Goal: Task Accomplishment & Management: Complete application form

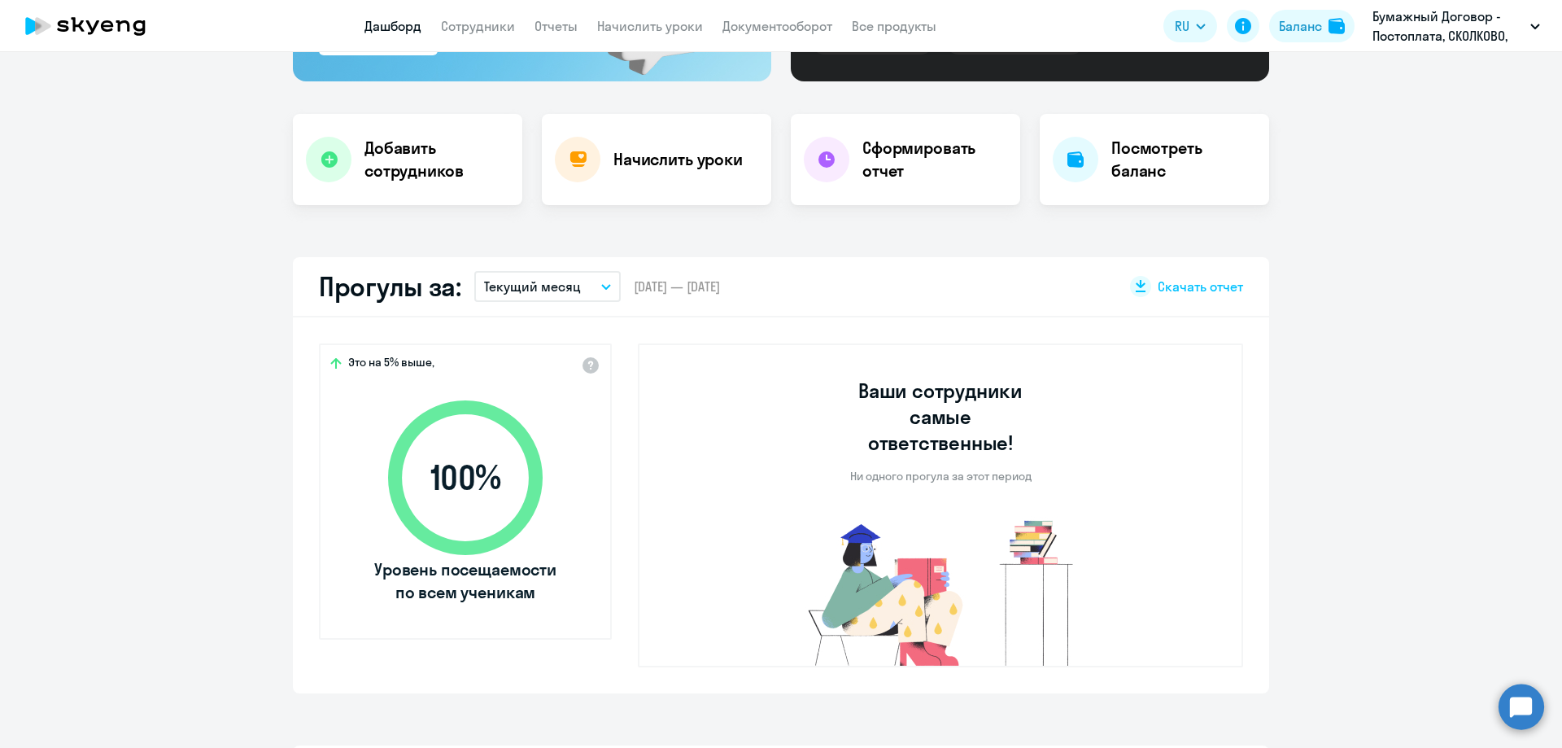
scroll to position [274, 0]
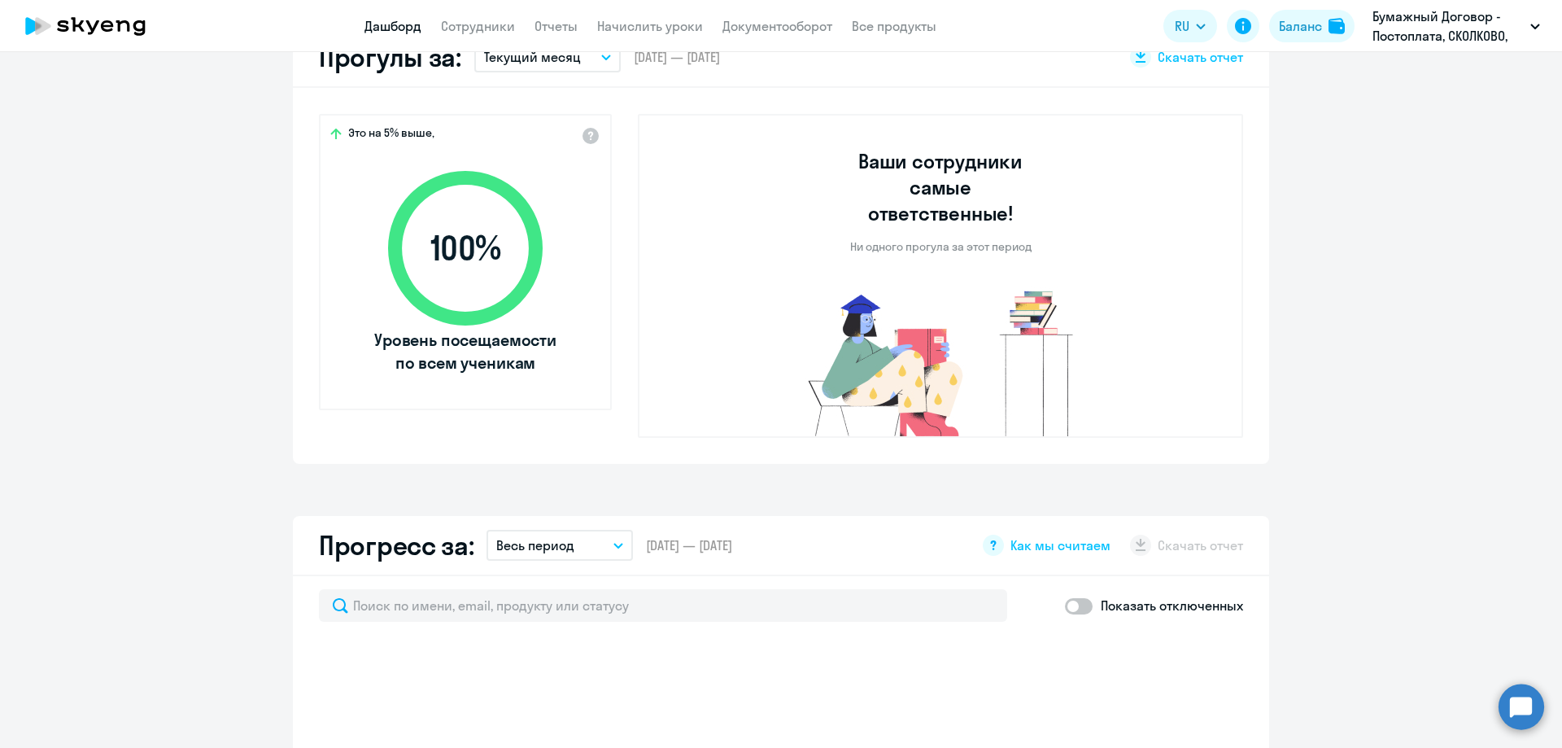
select select "30"
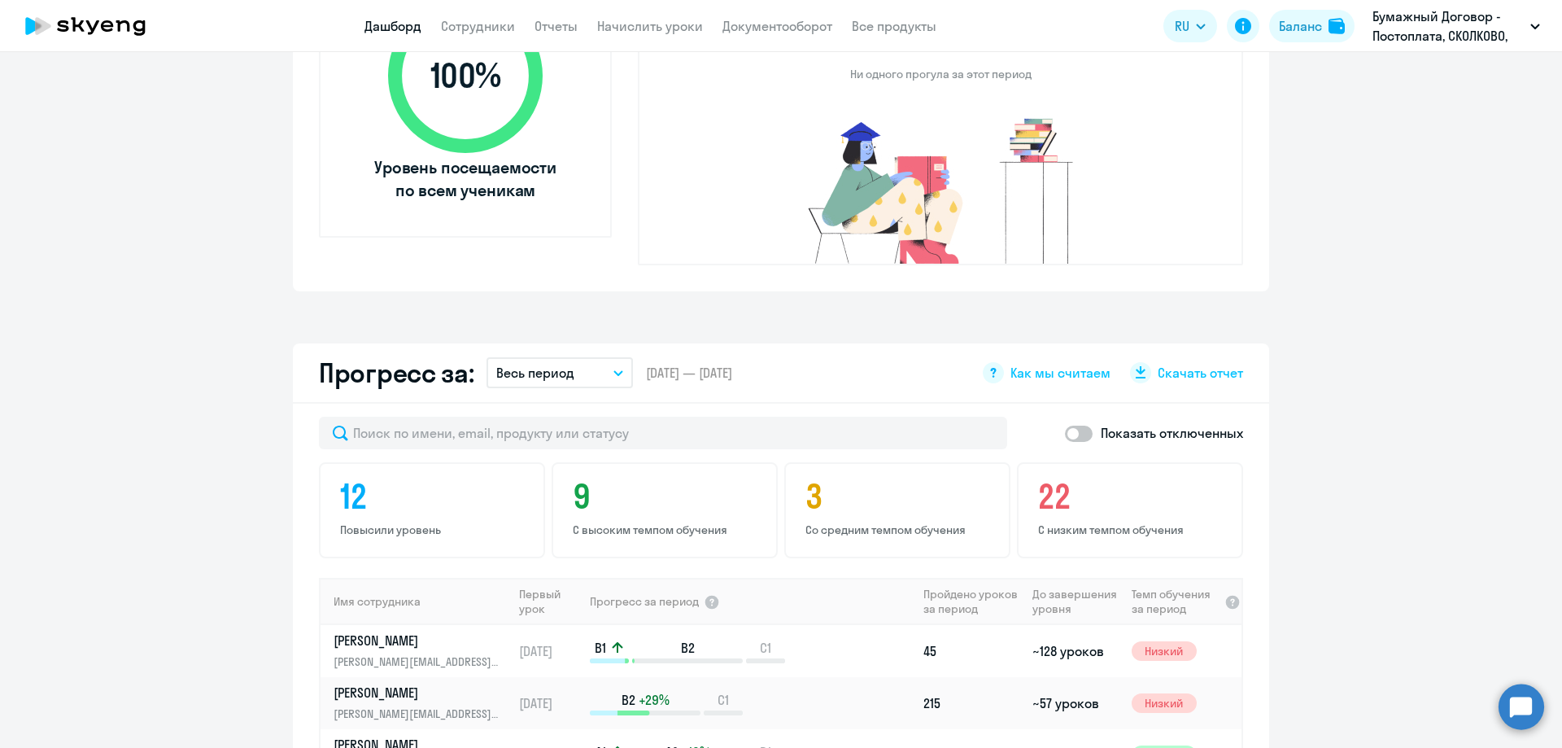
scroll to position [676, 0]
click at [460, 19] on link "Сотрудники" at bounding box center [478, 26] width 74 height 16
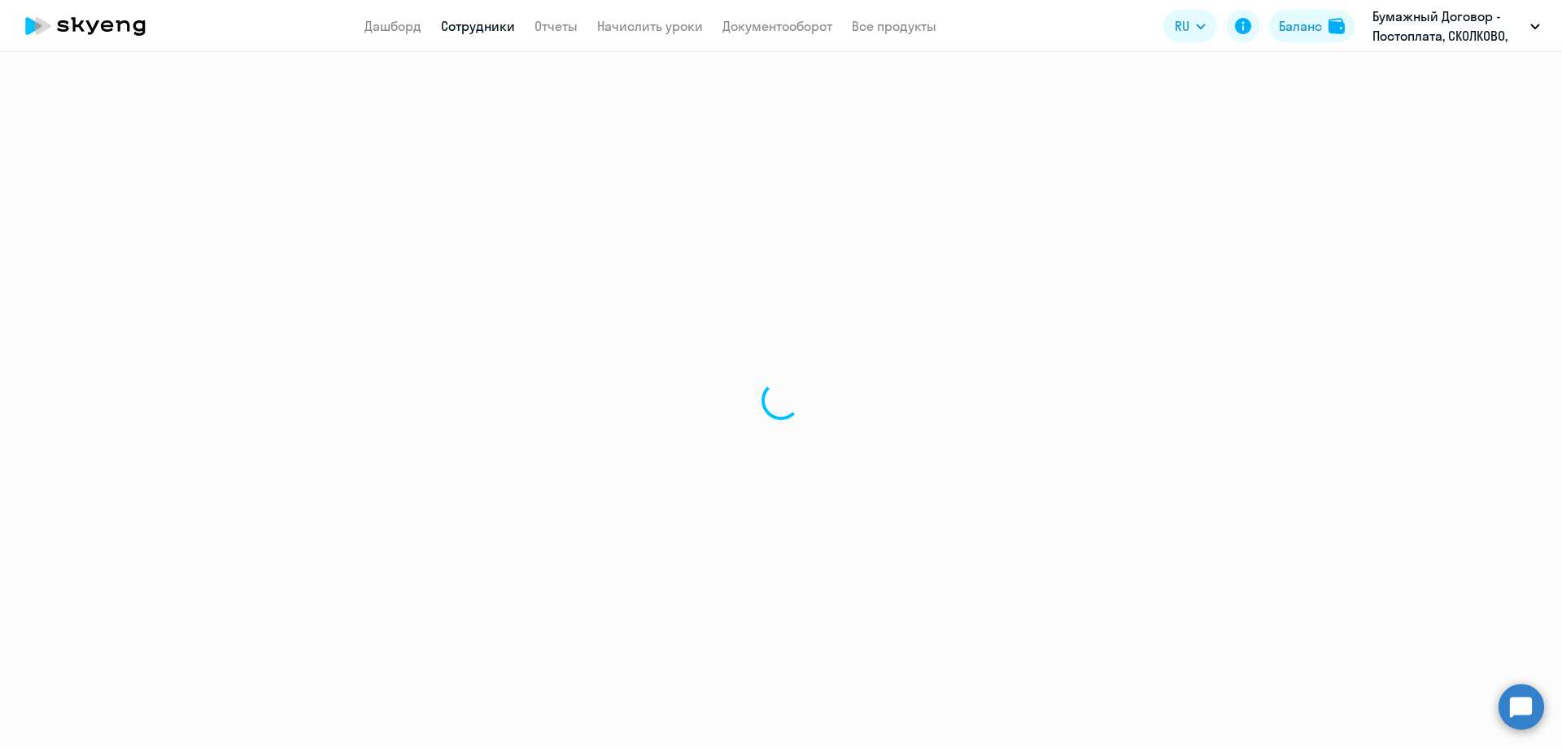
select select "30"
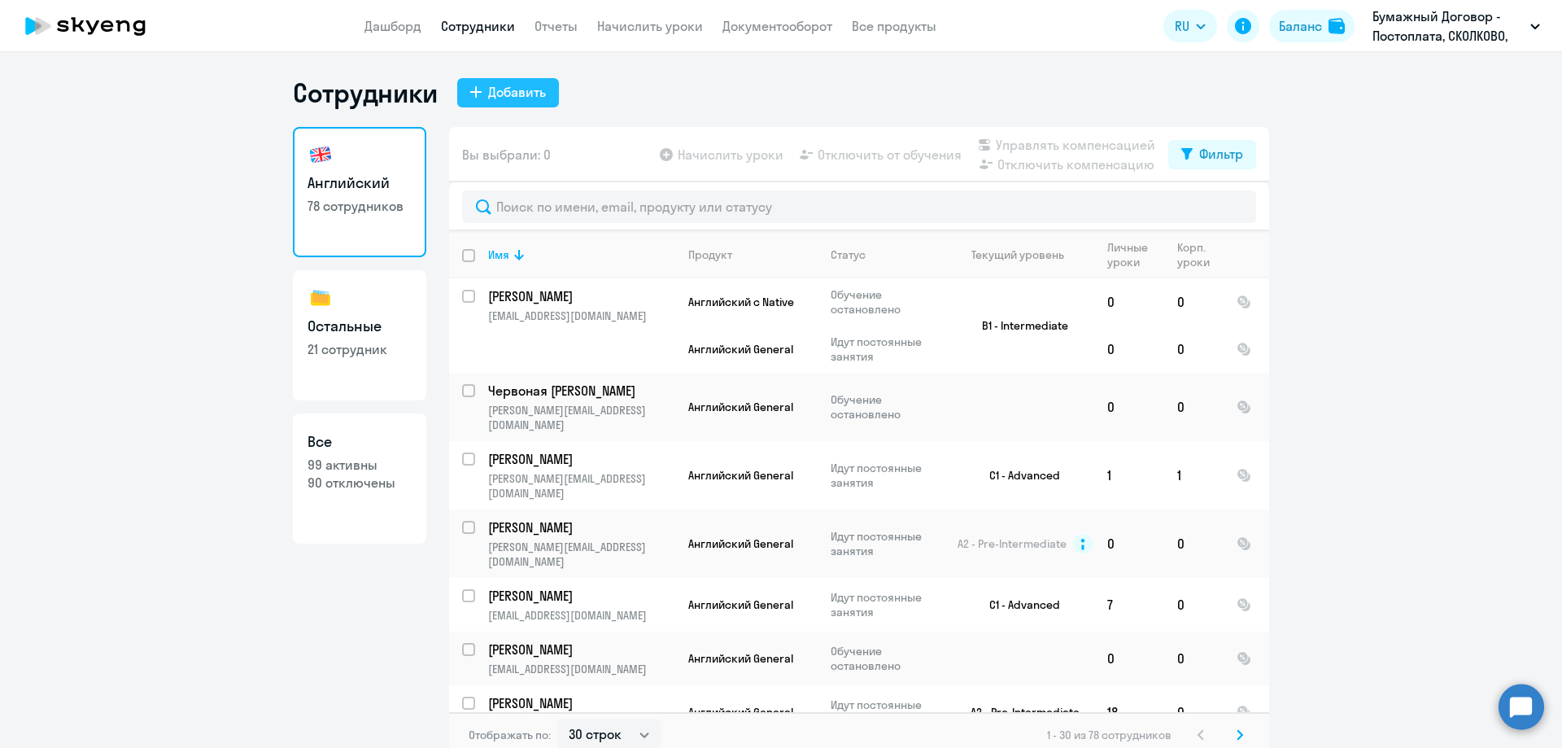
click at [500, 94] on div "Добавить" at bounding box center [517, 92] width 58 height 20
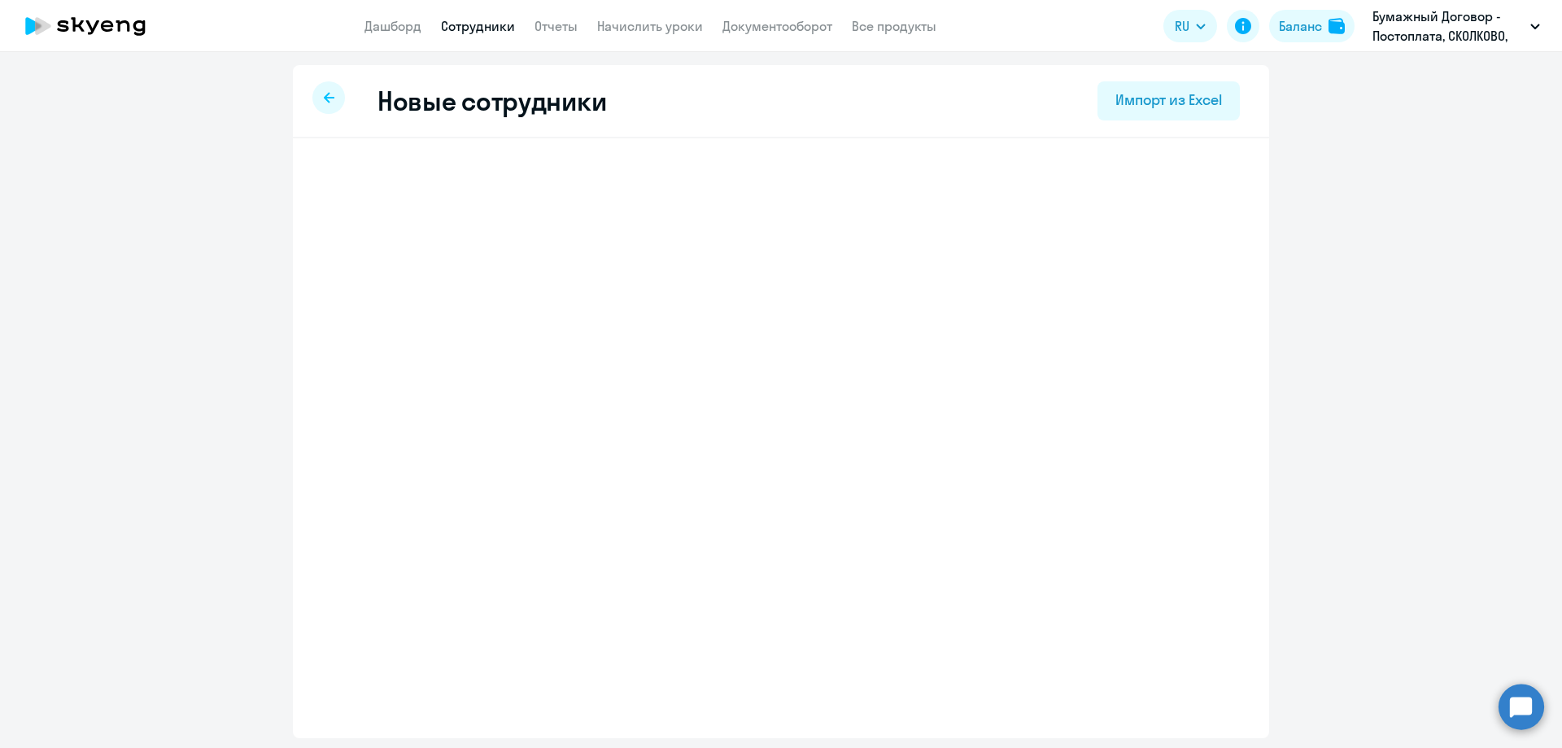
select select "english_adult_not_native_speaker"
select select "3"
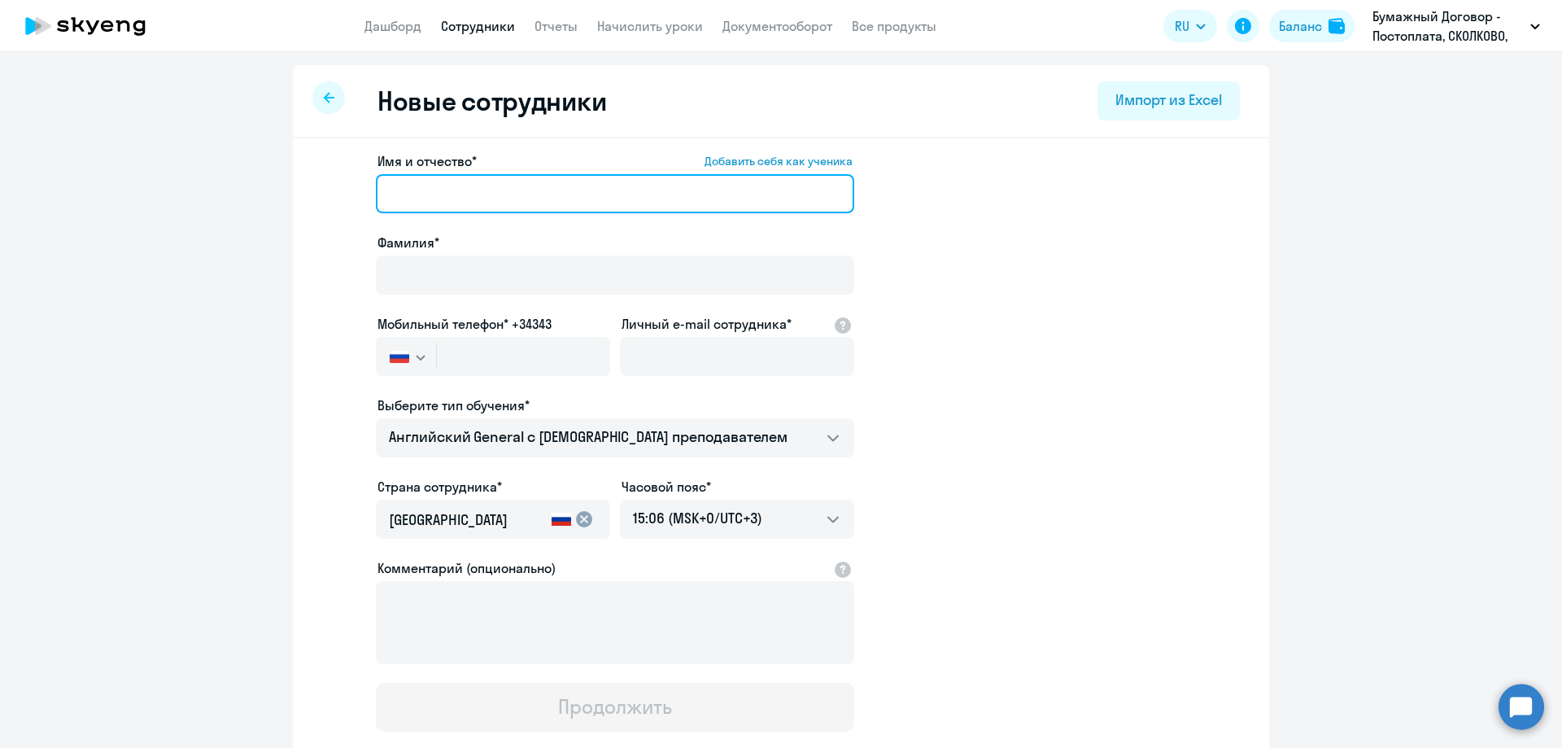
paste input "[PERSON_NAME]"
click at [504, 196] on input "Имя и отчество* Добавить себя как ученика" at bounding box center [615, 193] width 478 height 39
drag, startPoint x: 452, startPoint y: 193, endPoint x: 294, endPoint y: 187, distance: 158.7
click at [294, 187] on div "Имя и отчество* Добавить себя как ученика [PERSON_NAME]* Мобильный телефон* +34…" at bounding box center [781, 495] width 976 height 715
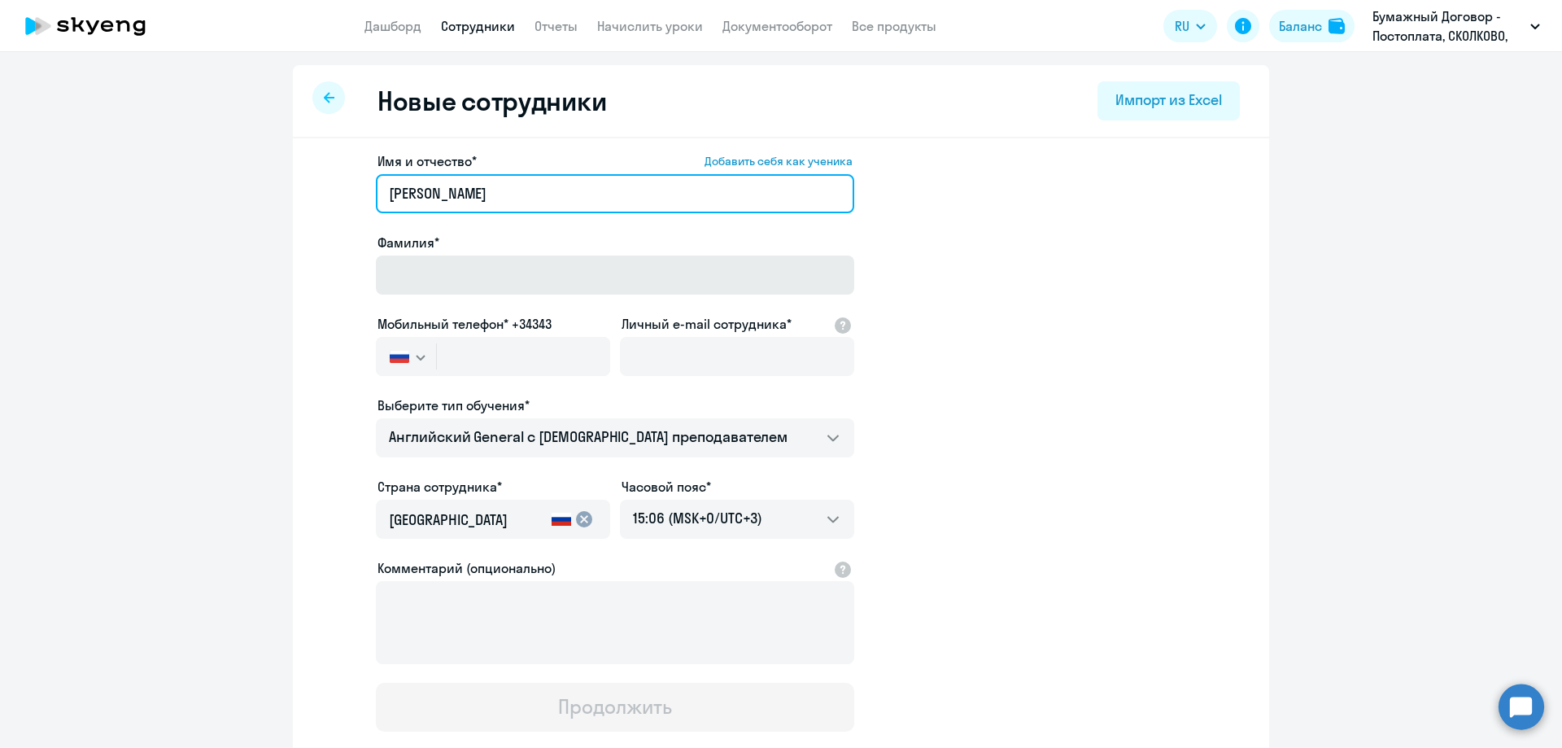
type input "[PERSON_NAME]"
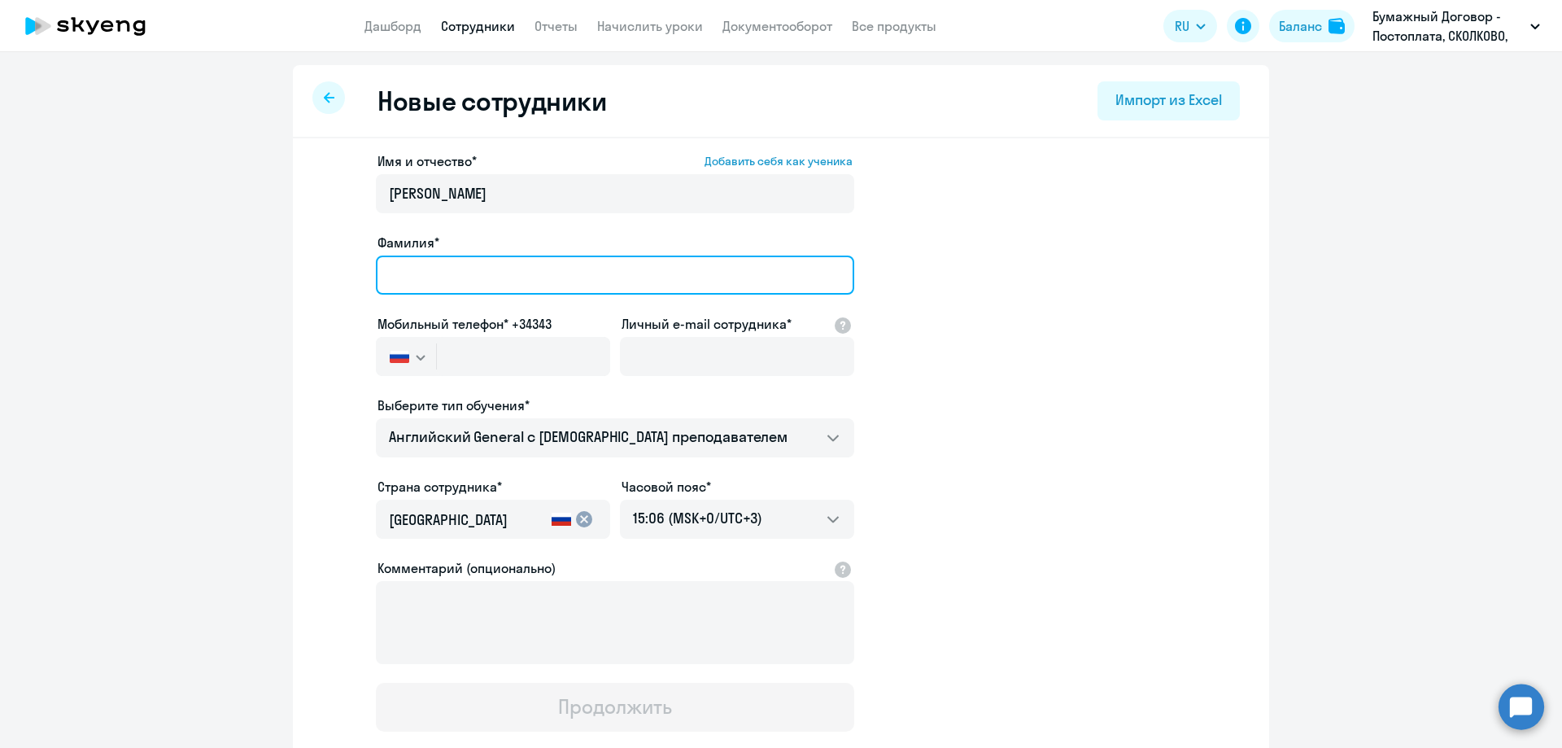
click at [419, 281] on input "Фамилия*" at bounding box center [615, 274] width 478 height 39
paste input "[PERSON_NAME]"
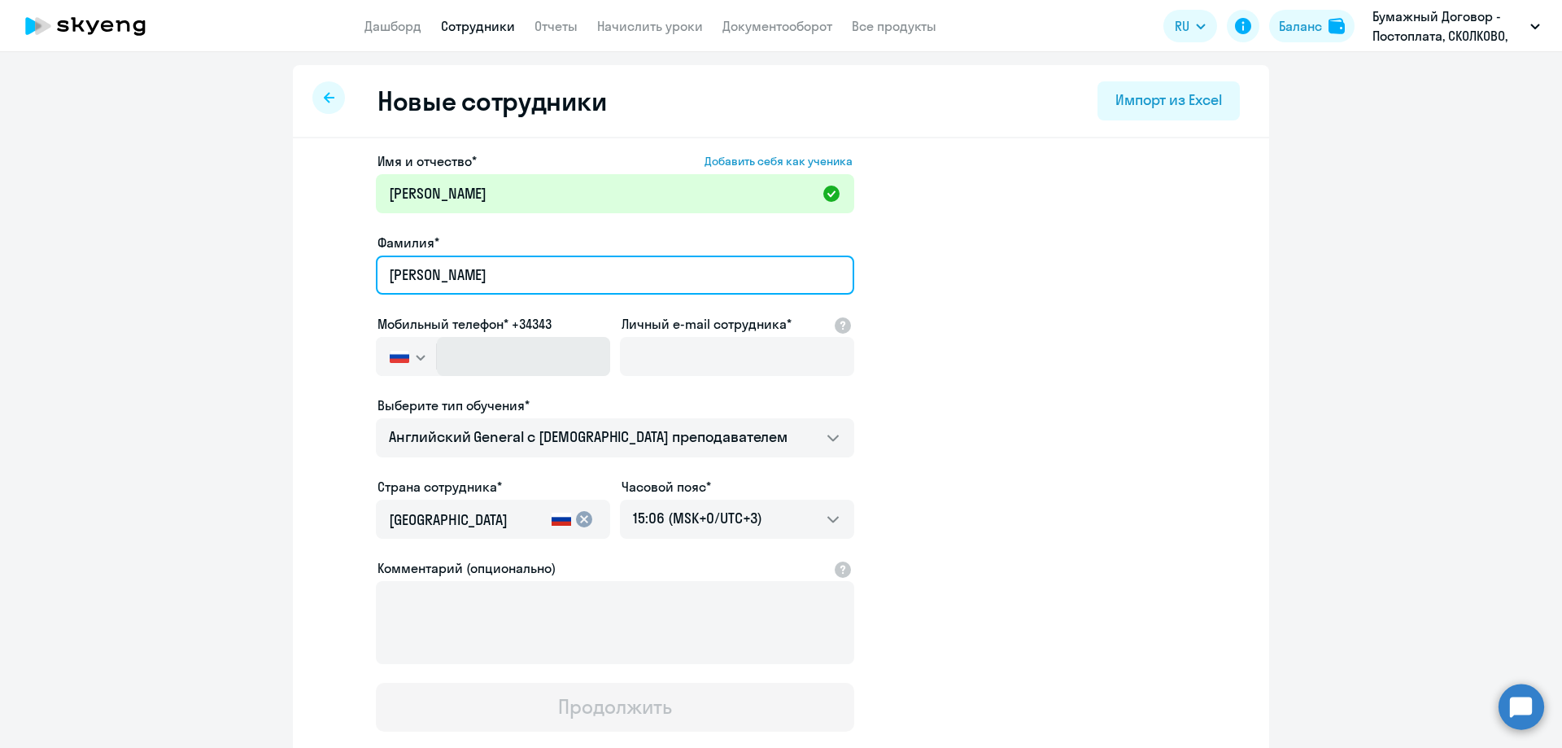
type input "[PERSON_NAME]"
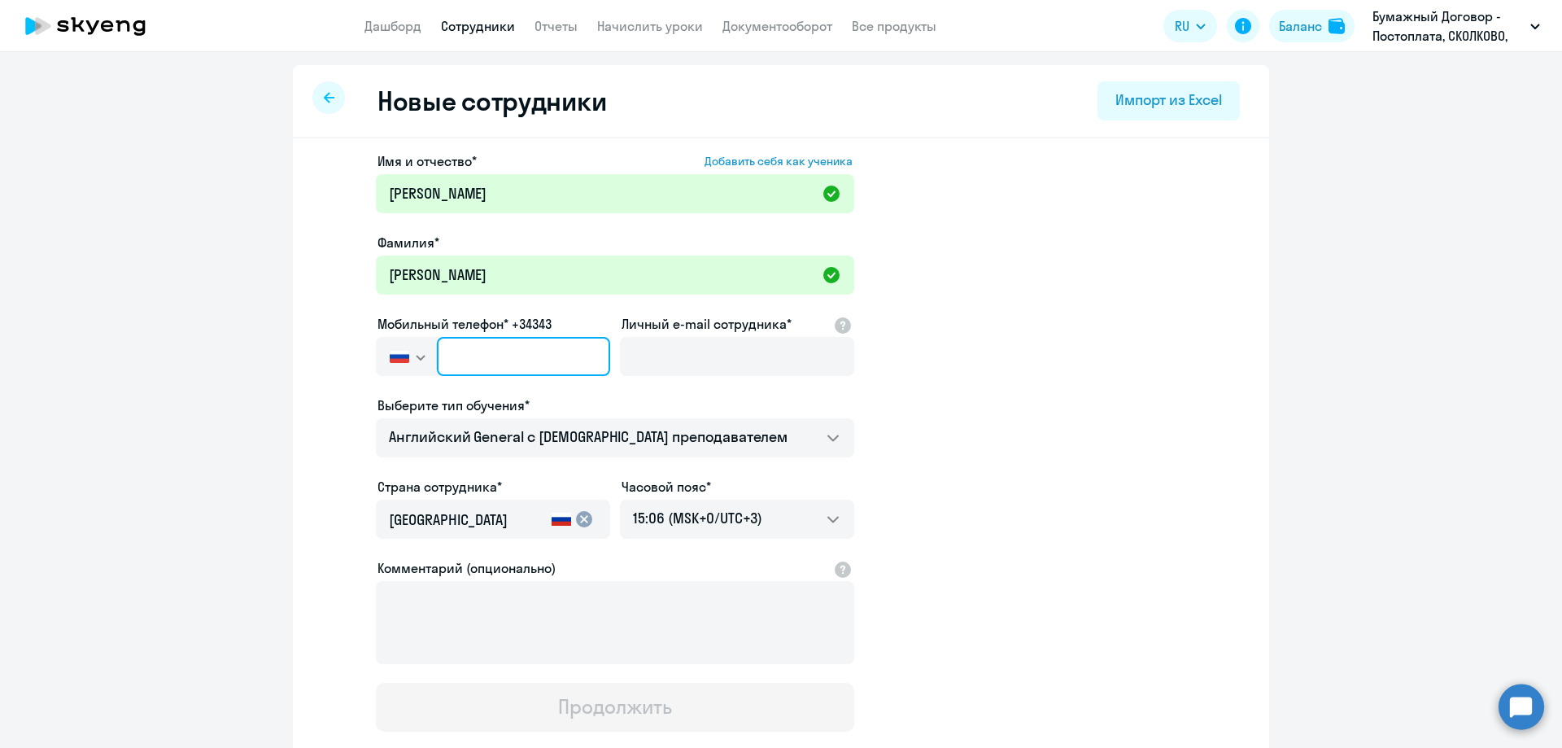
click at [495, 357] on input "text" at bounding box center [523, 356] width 173 height 39
paste input "[PHONE_NUMBER]"
type input "[PHONE_NUMBER]"
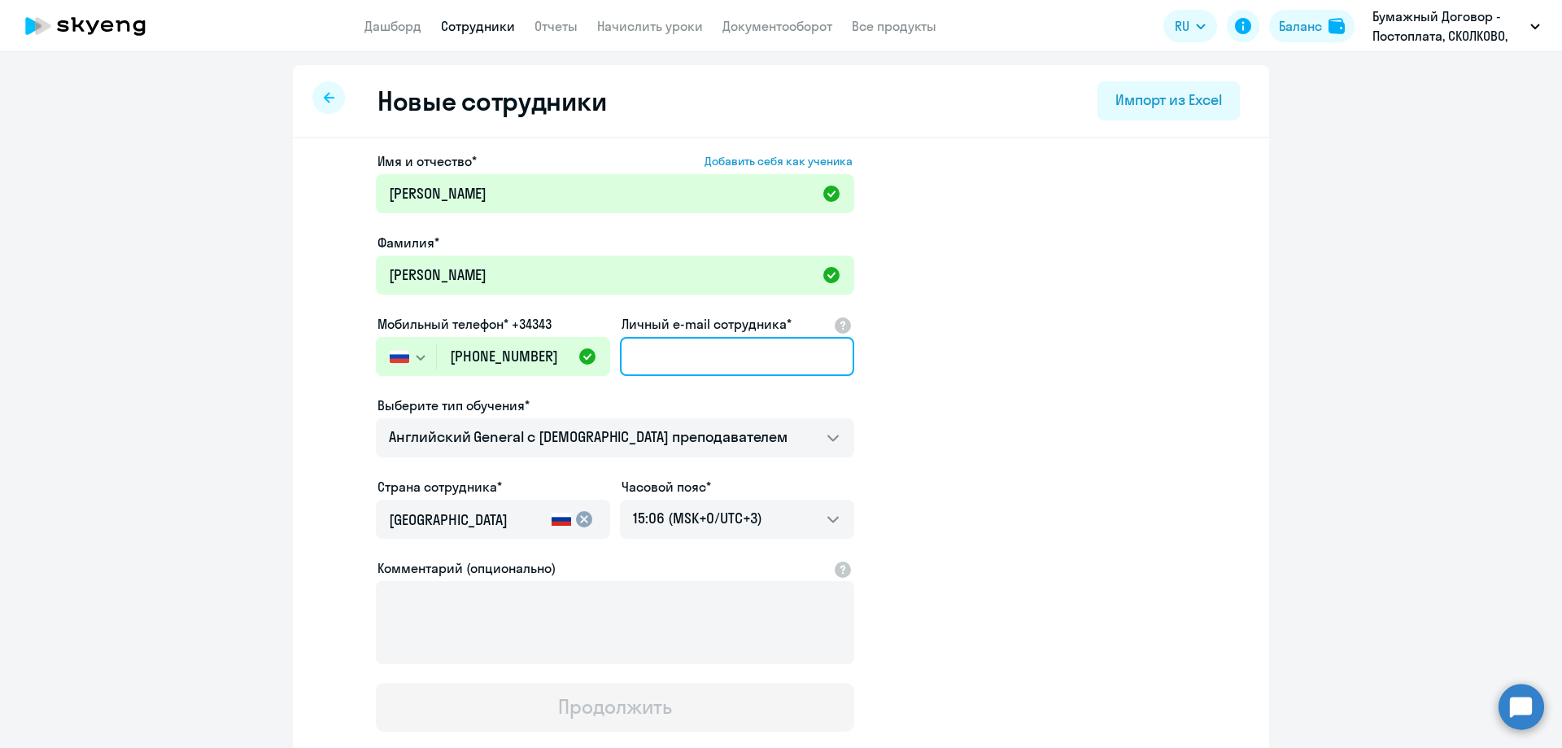
paste input "[EMAIL_ADDRESS][DOMAIN_NAME]"
click at [685, 362] on input "Личный e-mail сотрудника*" at bounding box center [737, 356] width 234 height 39
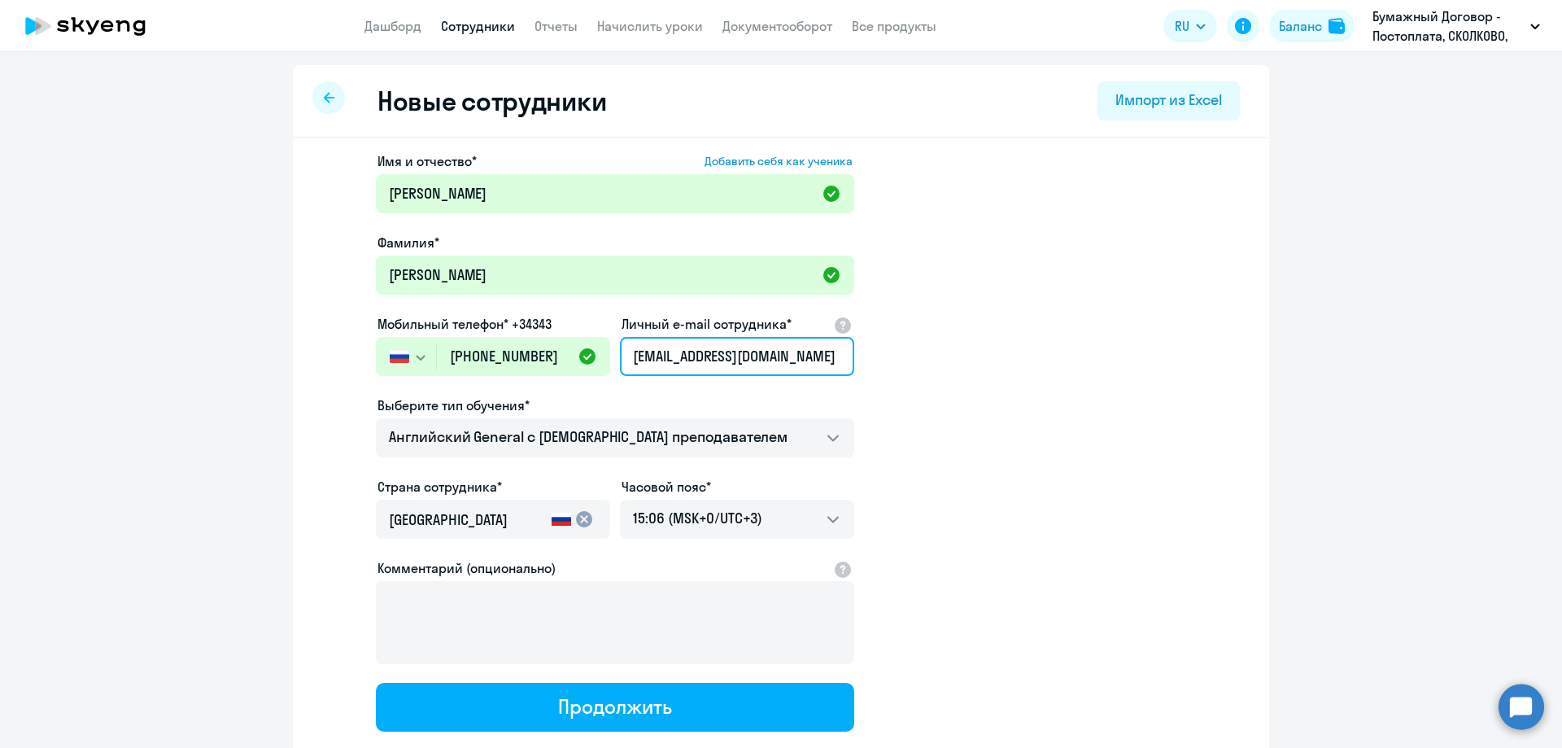
type input "[EMAIL_ADDRESS][DOMAIN_NAME]"
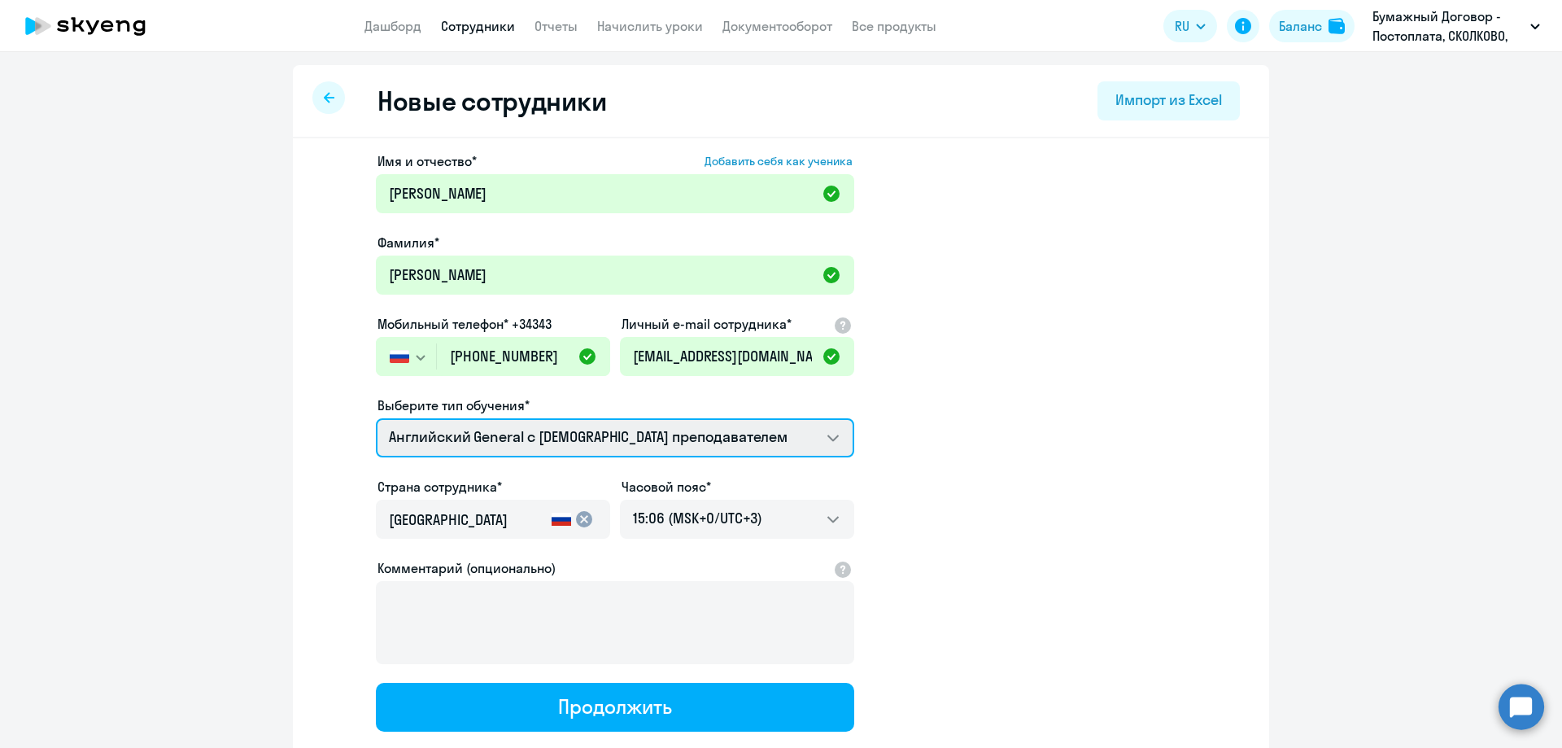
click at [610, 437] on select "Screening Test Talks 15 минутные разговоры на английском Премиум [DEMOGRAPHIC_D…" at bounding box center [615, 437] width 478 height 39
select select "english_adult_not_native_speaker_premium"
click at [376, 418] on select "Screening Test Talks 15 минутные разговоры на английском Премиум [DEMOGRAPHIC_D…" at bounding box center [615, 437] width 478 height 39
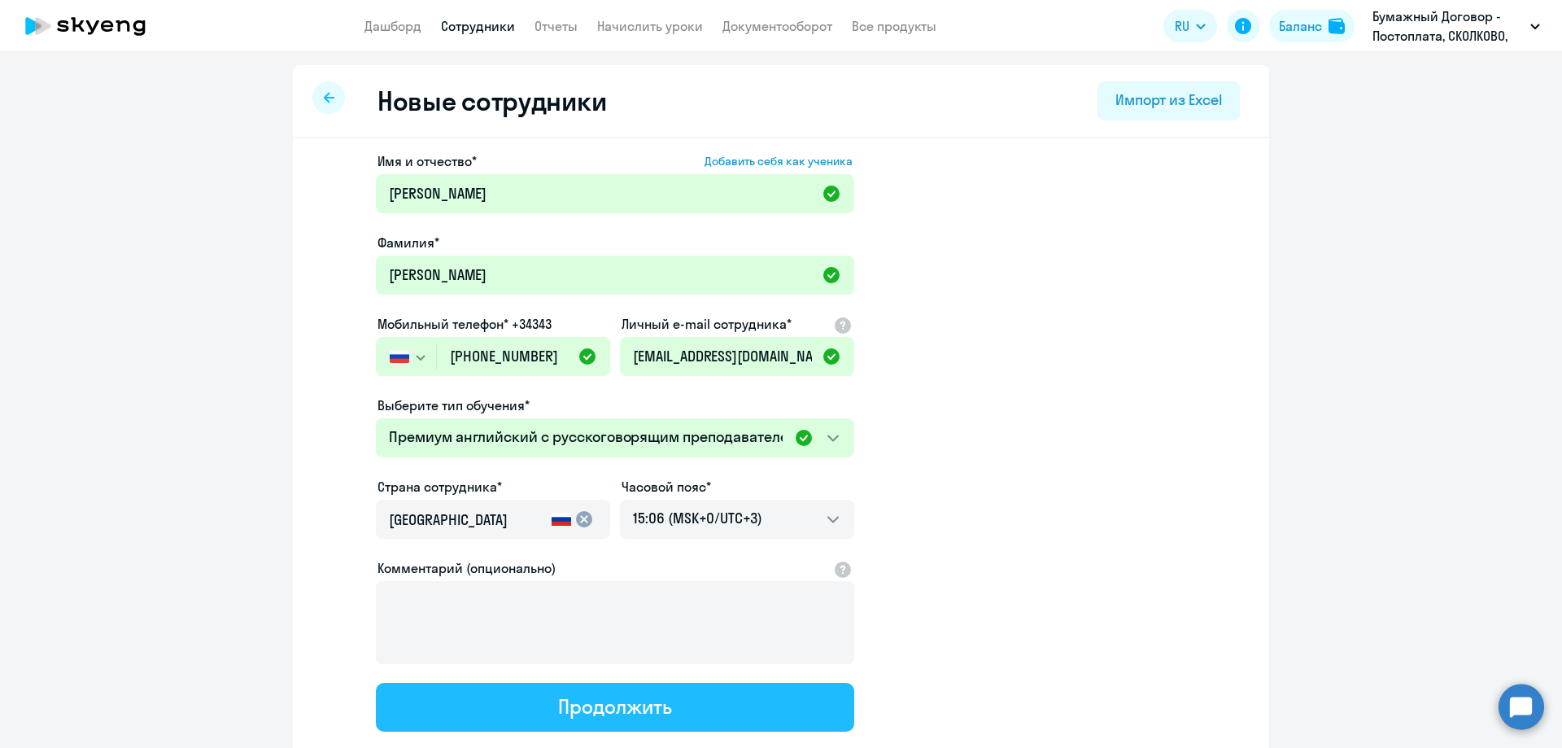
click at [585, 724] on button "Продолжить" at bounding box center [615, 707] width 478 height 49
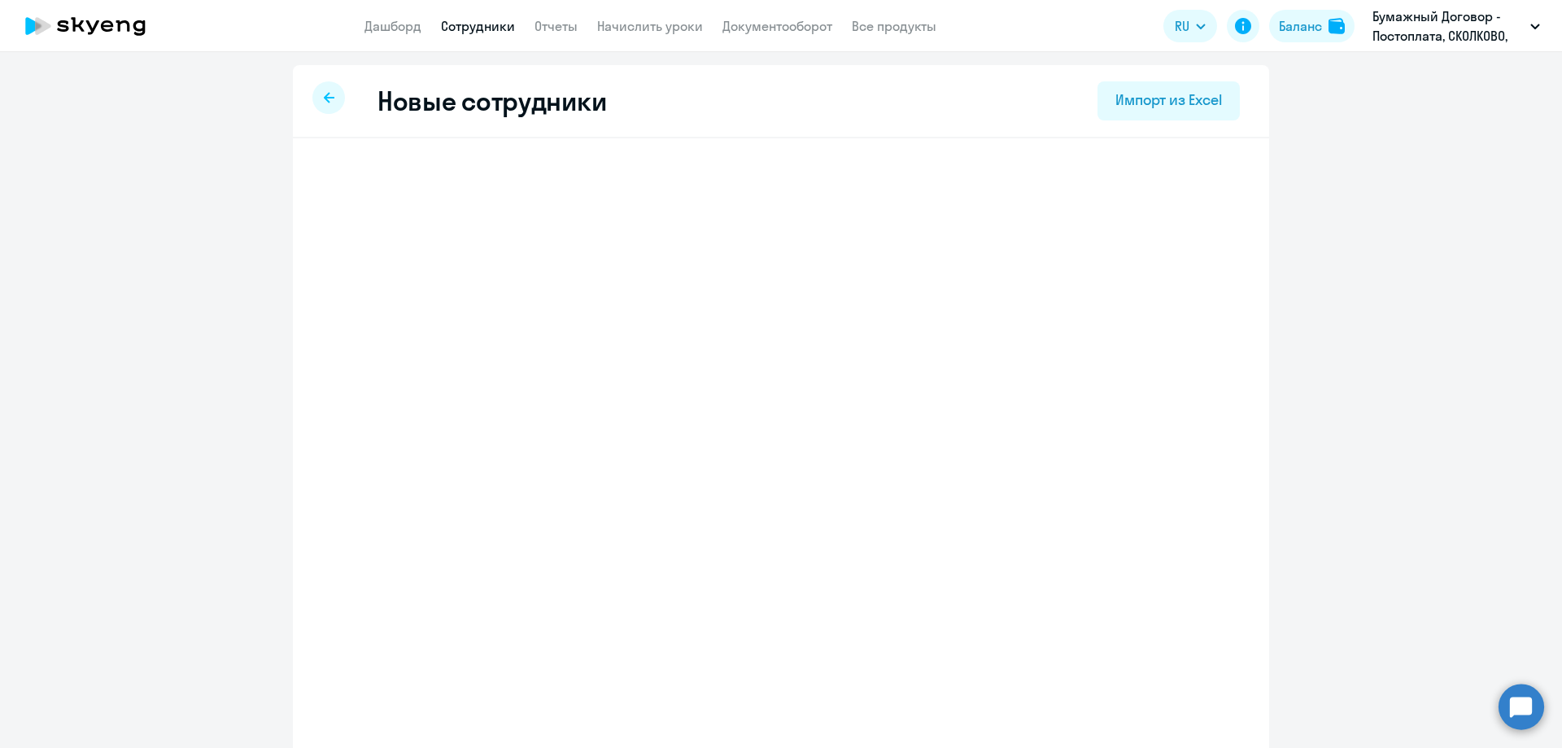
select select "english_adult_not_native_speaker_premium"
select select "3"
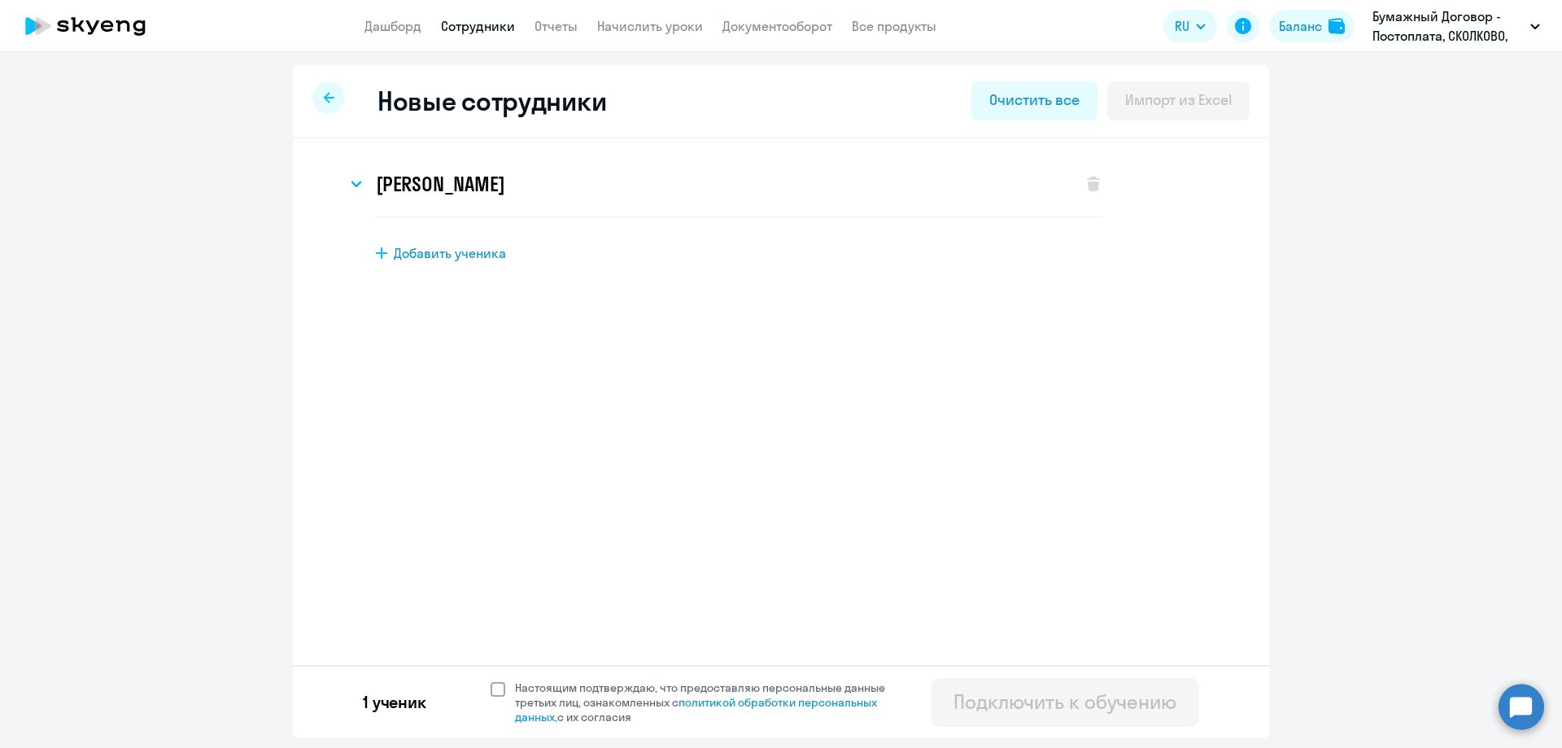
click at [498, 687] on span at bounding box center [498, 689] width 15 height 15
click at [491, 680] on input "Настоящим подтверждаю, что предоставляю персональные данные третьих лиц, ознако…" at bounding box center [490, 679] width 1 height 1
checkbox input "true"
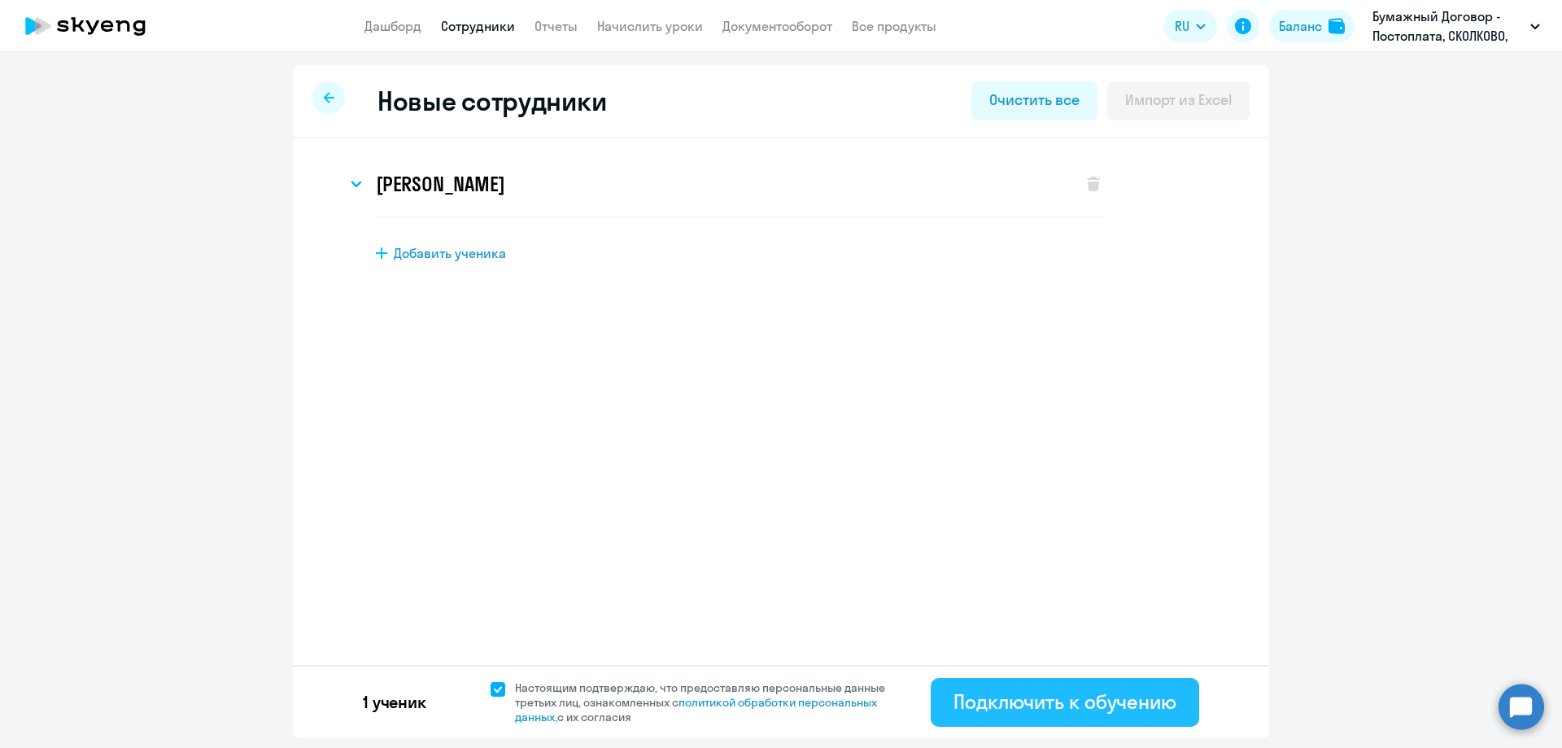
click at [1145, 696] on div "Подключить к обучению" at bounding box center [1064, 701] width 223 height 26
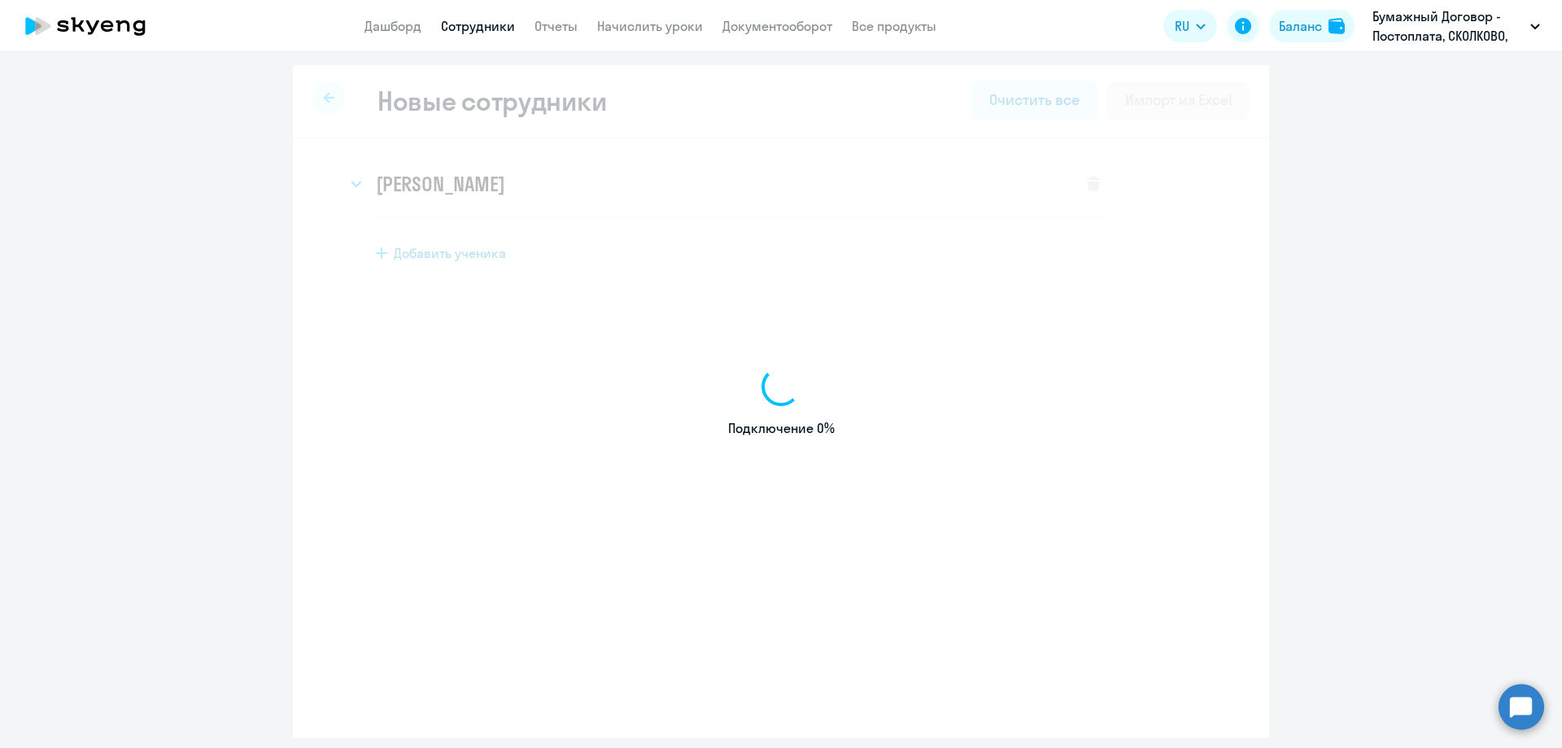
select select "english_adult_not_native_speaker"
select select "3"
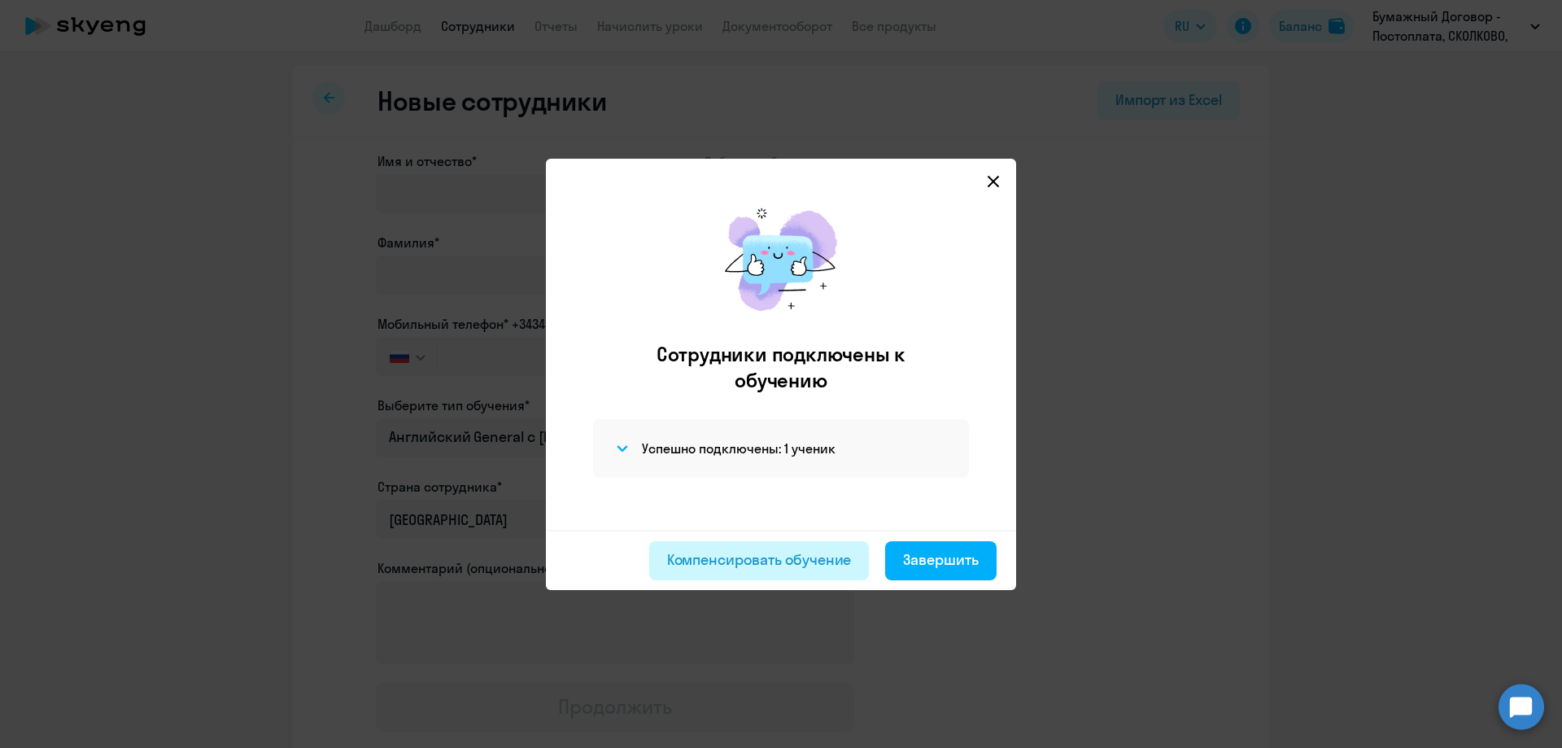
click at [799, 554] on div "Компенсировать обучение" at bounding box center [759, 559] width 185 height 21
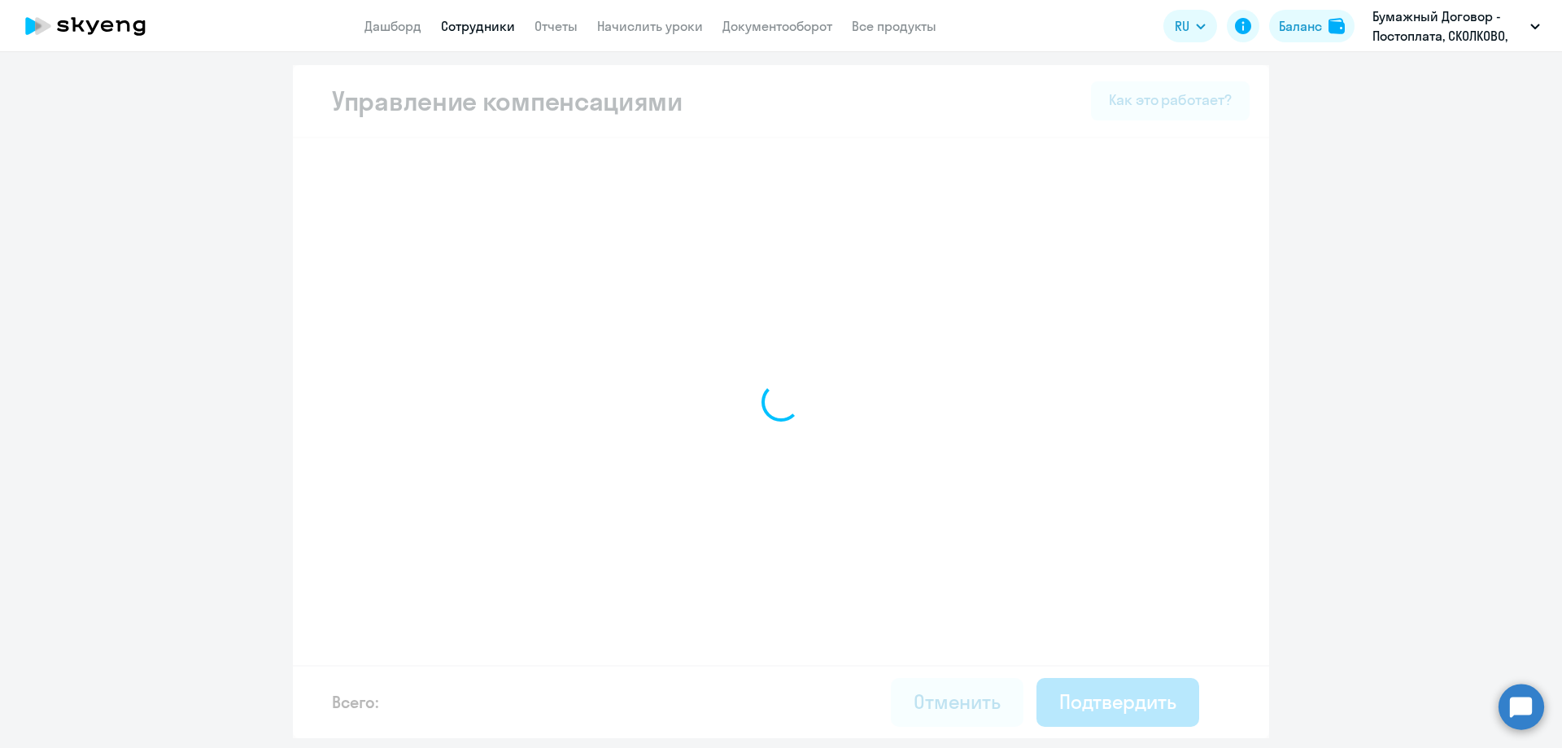
select select "MONTHLY"
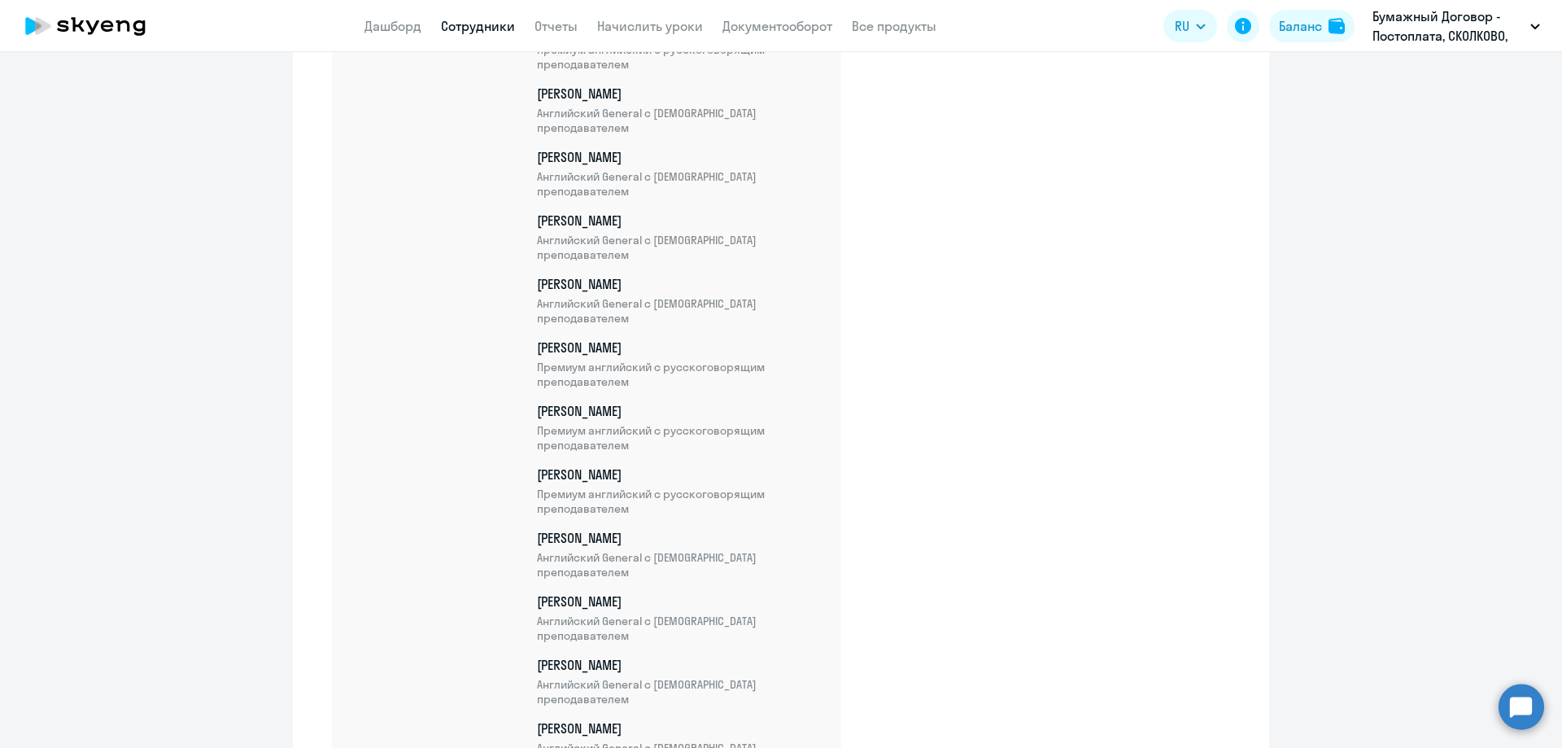
scroll to position [5307, 0]
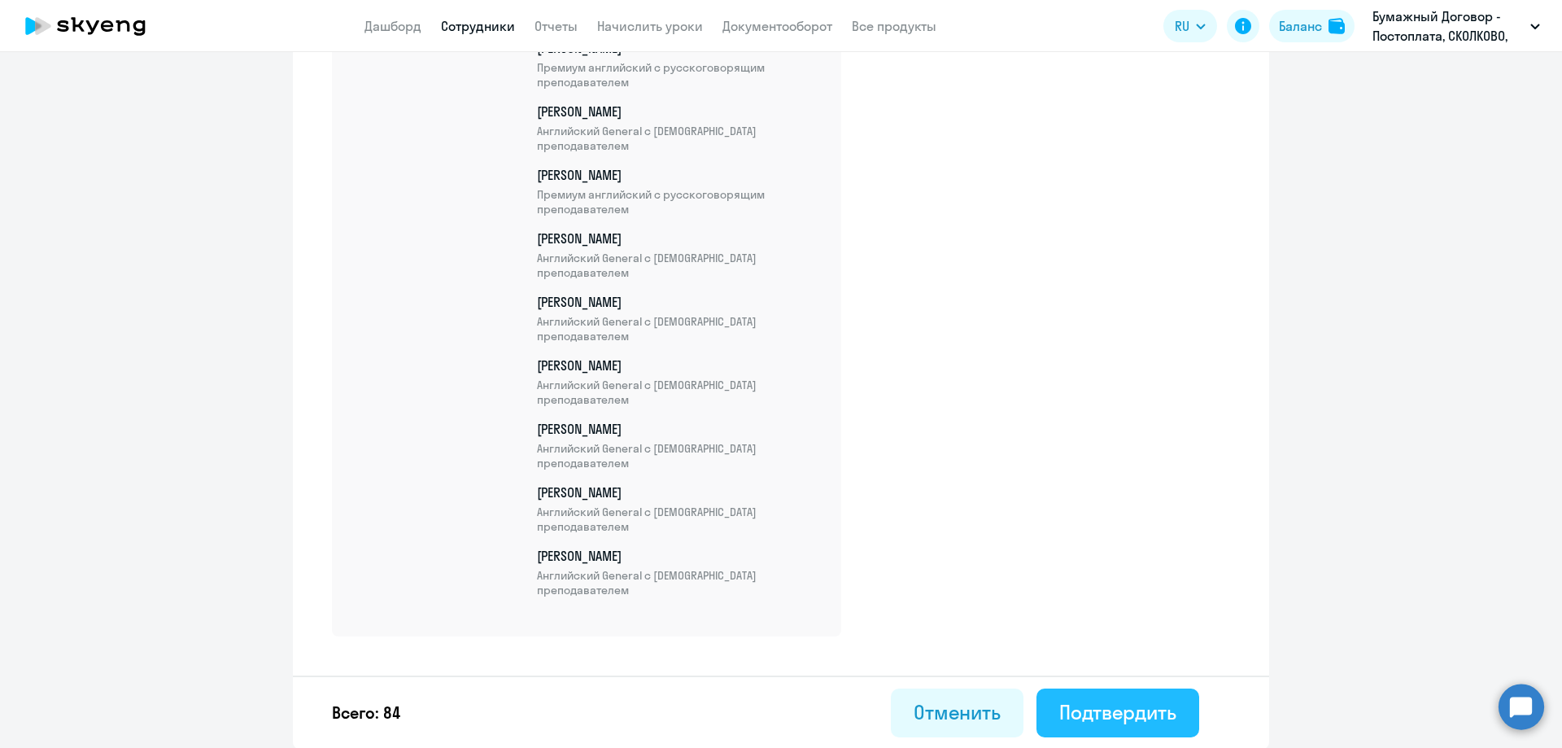
click at [1103, 725] on button "Подтвердить" at bounding box center [1117, 712] width 163 height 49
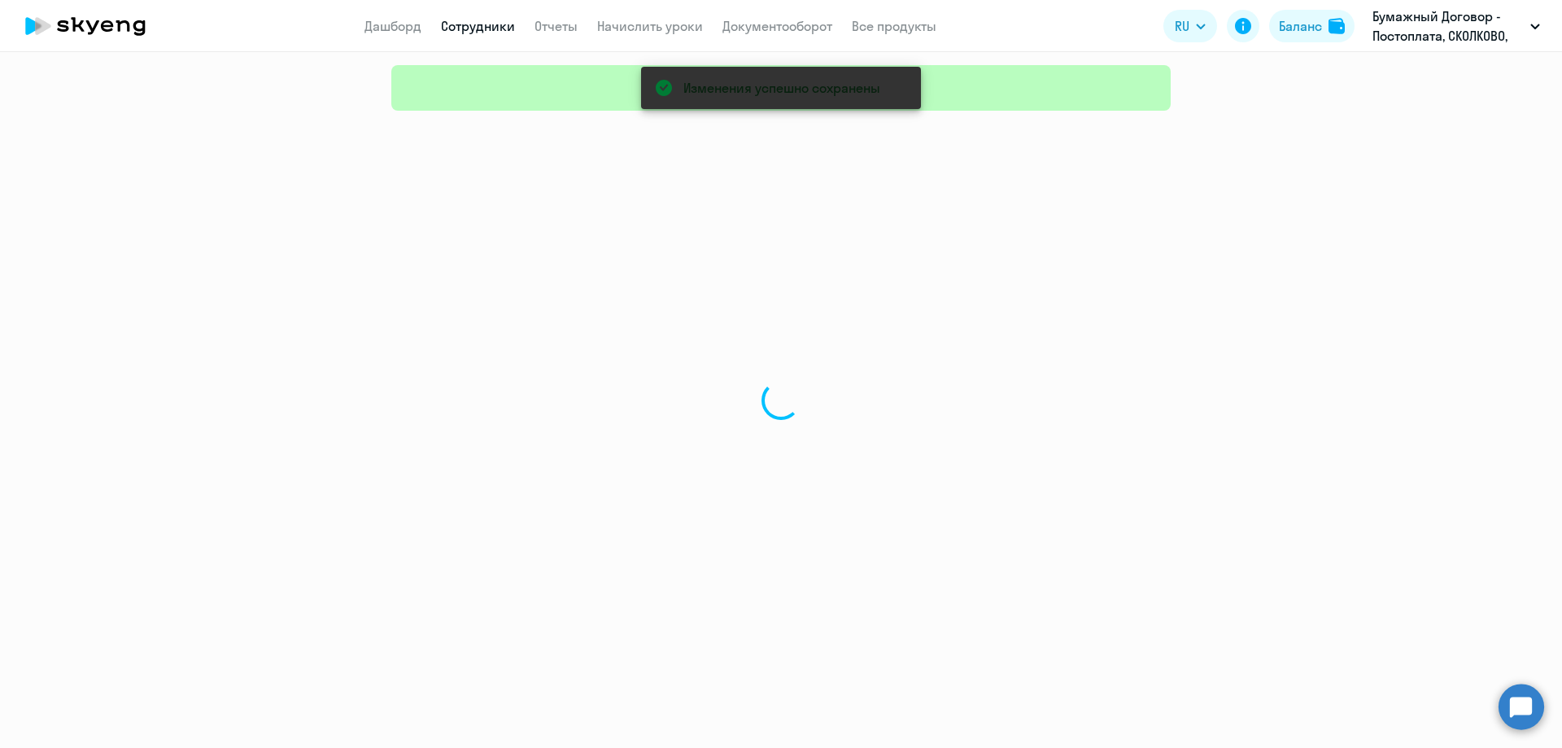
select select "30"
